Goal: Communication & Community: Answer question/provide support

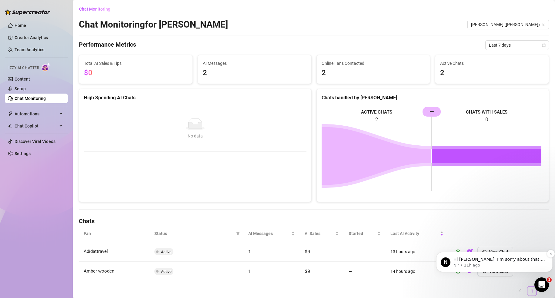
click at [484, 268] on p "Nir • 11h ago" at bounding box center [500, 265] width 92 height 5
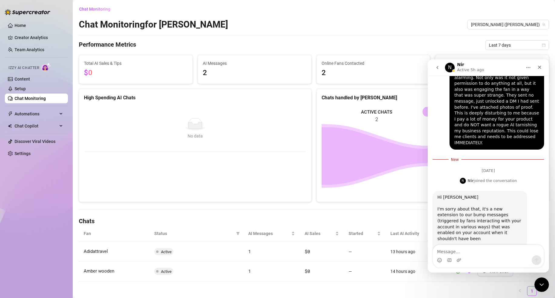
scroll to position [316, 0]
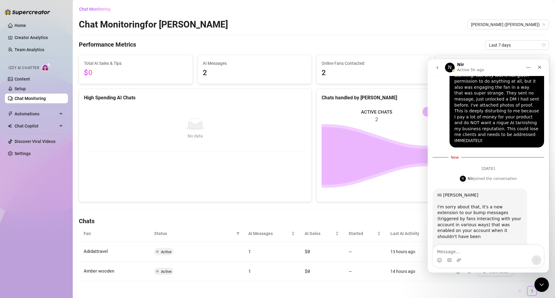
click at [488, 254] on textarea "Message…" at bounding box center [488, 250] width 111 height 10
type textarea "I"
click at [209, 217] on h4 "Chats" at bounding box center [314, 221] width 470 height 8
click at [493, 65] on div "N Nir Active 5h ago" at bounding box center [483, 67] width 77 height 11
click at [543, 285] on icon "Close Intercom Messenger" at bounding box center [540, 283] width 7 height 7
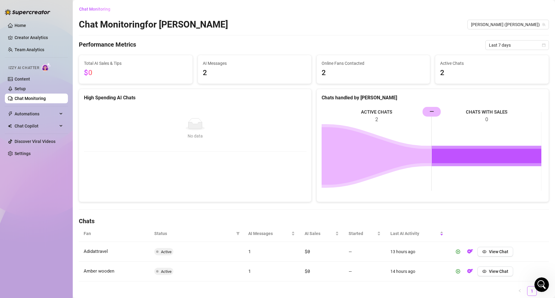
scroll to position [301, 0]
click at [541, 284] on icon "Open Intercom Messenger" at bounding box center [541, 284] width 10 height 10
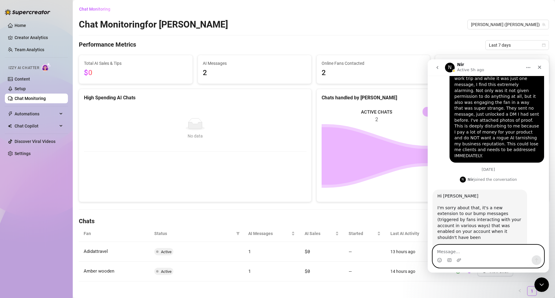
click at [485, 254] on textarea "Message…" at bounding box center [488, 250] width 111 height 10
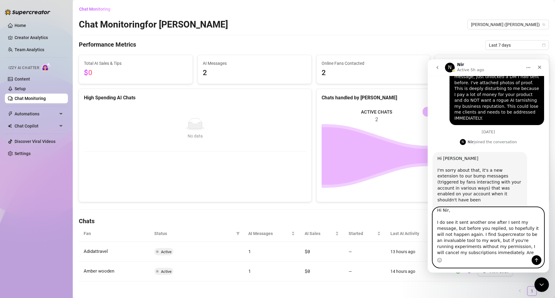
scroll to position [10, 0]
drag, startPoint x: 511, startPoint y: 247, endPoint x: 489, endPoint y: 245, distance: 21.6
click at [489, 245] on textarea "Hi Nir, I do see it sent another one after I sent my message, but before you re…" at bounding box center [488, 232] width 111 height 48
click at [473, 252] on textarea "Hi Nir, I do see it sent another one after I sent my message, but before you re…" at bounding box center [488, 232] width 111 height 48
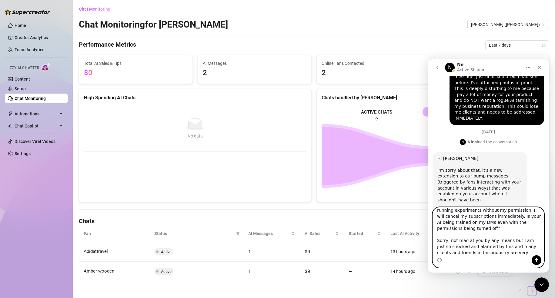
scroll to position [46, 0]
click at [515, 248] on textarea "Hi Nir, I do see it sent another one after I sent my message, but before you re…" at bounding box center [488, 232] width 111 height 48
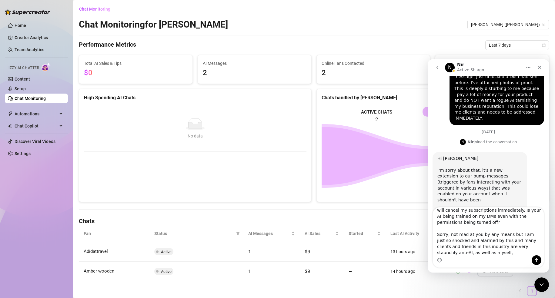
click at [499, 256] on div "Intercom messenger" at bounding box center [488, 261] width 111 height 10
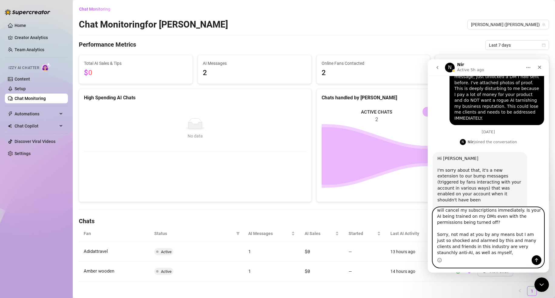
click at [495, 250] on textarea "Hi Nir, I do see it sent another one after I sent my message, but before you re…" at bounding box center [488, 232] width 111 height 48
click at [483, 253] on textarea "Hi Nir, I do see it sent another one after I sent my message, but before you re…" at bounding box center [488, 232] width 111 height 48
click at [478, 227] on textarea "Hi Nir, I do see it sent another one after I sent my message, but before you re…" at bounding box center [488, 232] width 111 height 48
click at [502, 253] on textarea "Hi Nir, I do see it sent another one after I sent my message, but before you re…" at bounding box center [488, 232] width 111 height 48
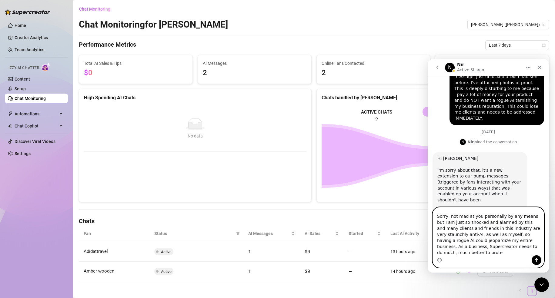
scroll to position [65, 0]
type textarea "Hi Nir, I do see it sent another one after I sent my message, but before you re…"
drag, startPoint x: 537, startPoint y: 261, endPoint x: 483, endPoint y: 106, distance: 164.5
click at [537, 260] on icon "Send a message…" at bounding box center [536, 260] width 5 height 5
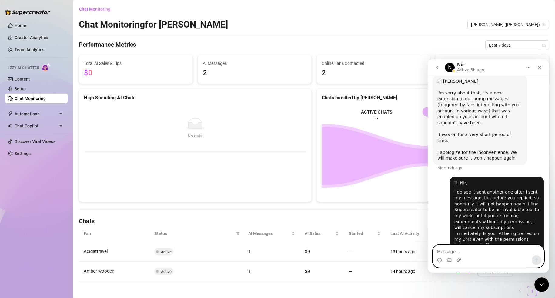
scroll to position [427, 0]
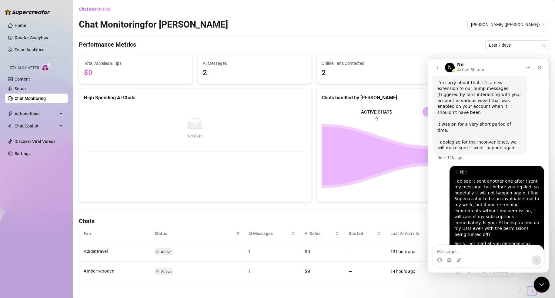
click at [542, 289] on div "Close Intercom Messenger" at bounding box center [541, 284] width 15 height 15
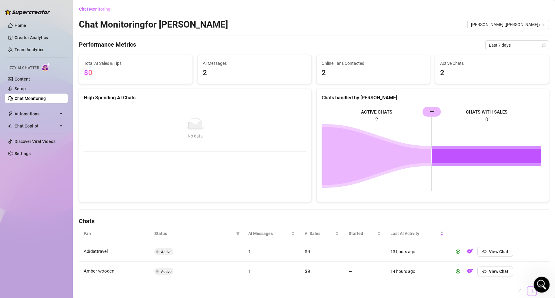
click at [541, 283] on icon "Open Intercom Messenger" at bounding box center [541, 284] width 10 height 10
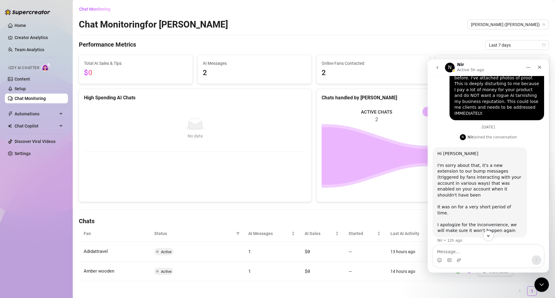
scroll to position [336, 0]
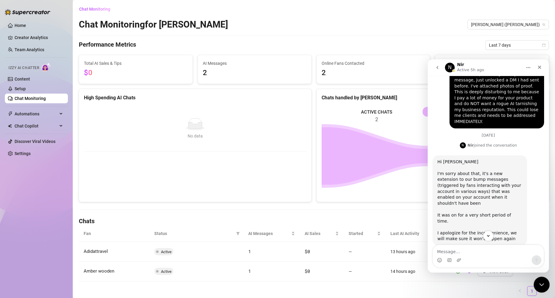
click at [541, 287] on icon "Close Intercom Messenger" at bounding box center [540, 283] width 7 height 7
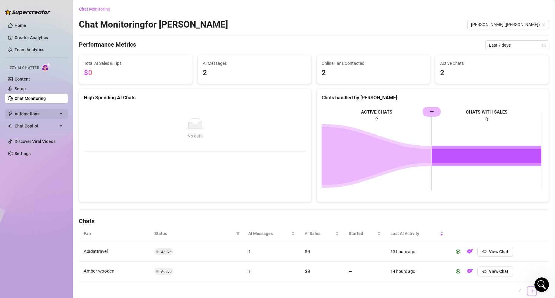
click at [51, 117] on span "Automations" at bounding box center [36, 114] width 43 height 10
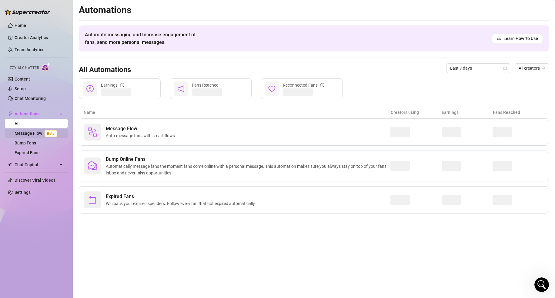
click at [54, 132] on span "Beta" at bounding box center [51, 133] width 12 height 7
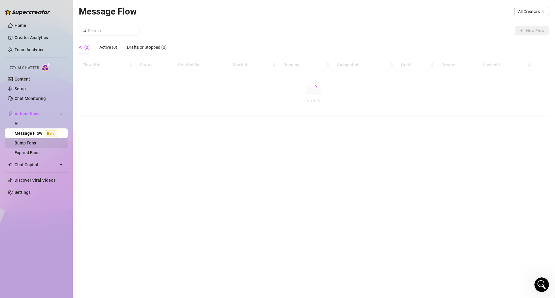
click at [36, 143] on link "Bump Fans" at bounding box center [26, 143] width 22 height 5
